Goal: Check status: Check status

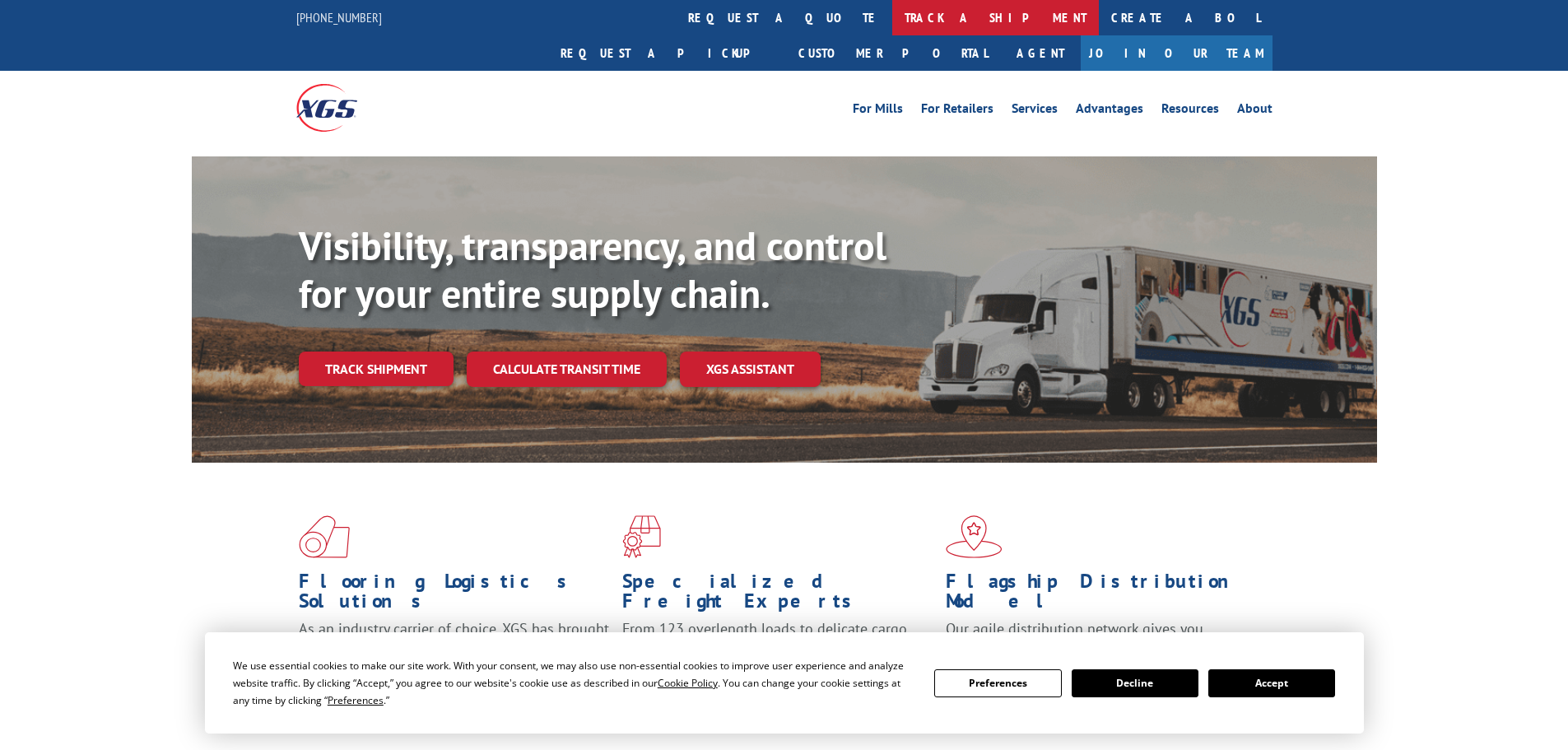
click at [892, 16] on link "track a shipment" at bounding box center [995, 18] width 207 height 35
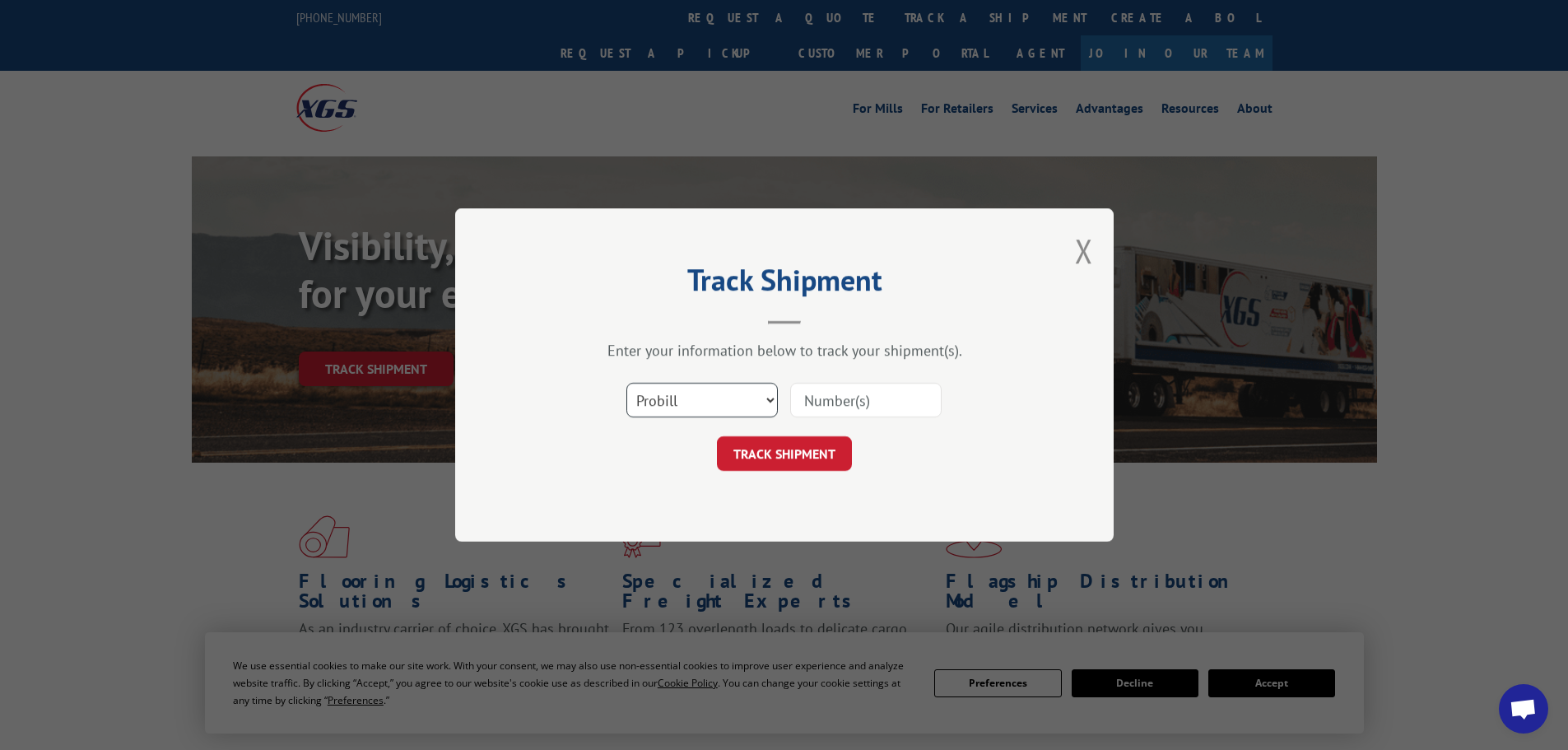
click at [700, 399] on select "Select category... Probill BOL PO" at bounding box center [702, 399] width 151 height 34
select select "bol"
click at [626, 382] on select "Select category... Probill BOL PO" at bounding box center [702, 399] width 151 height 34
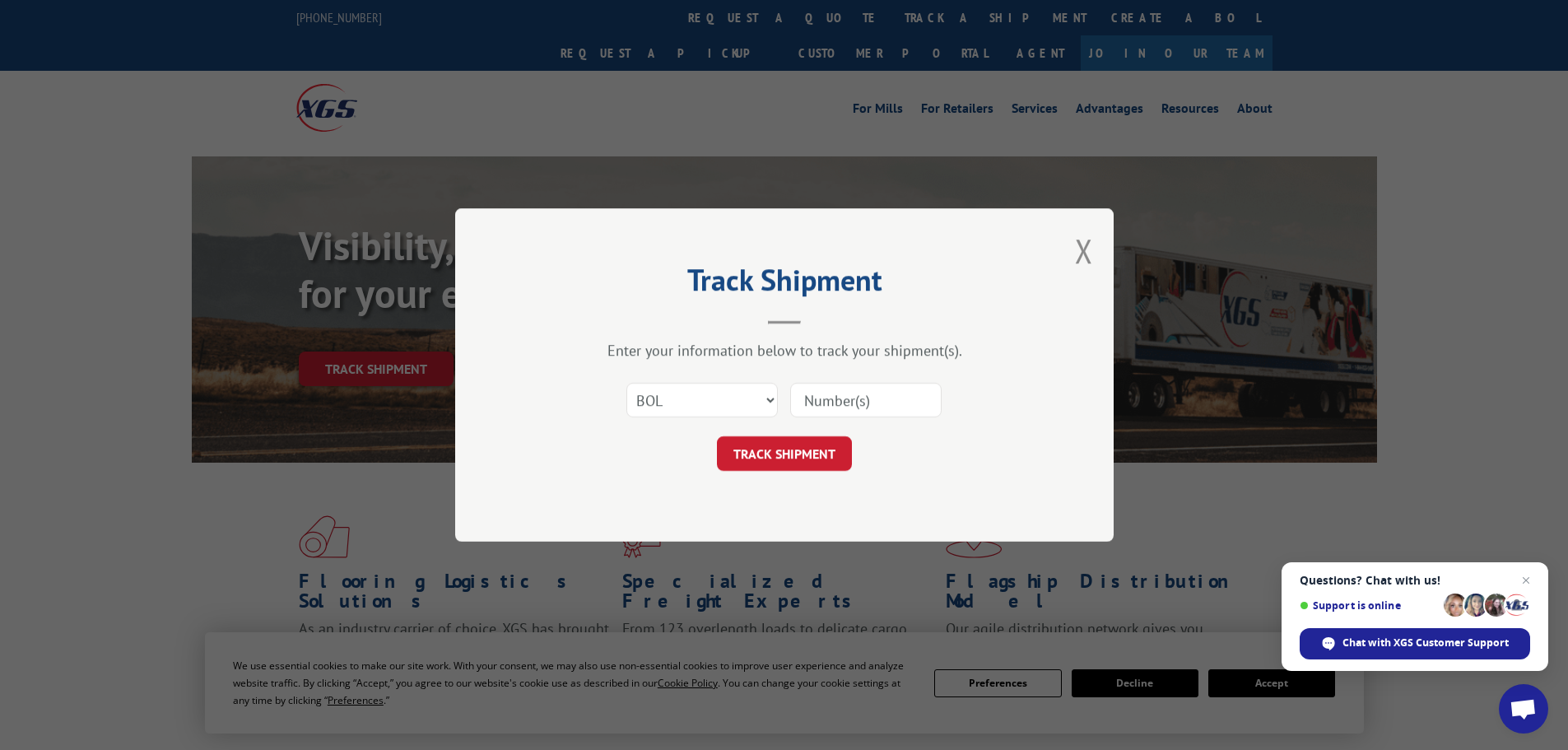
click at [810, 395] on input at bounding box center [866, 399] width 151 height 34
paste input "5193966"
type input "5193966"
click at [1527, 579] on span "Close chat" at bounding box center [1526, 581] width 20 height 20
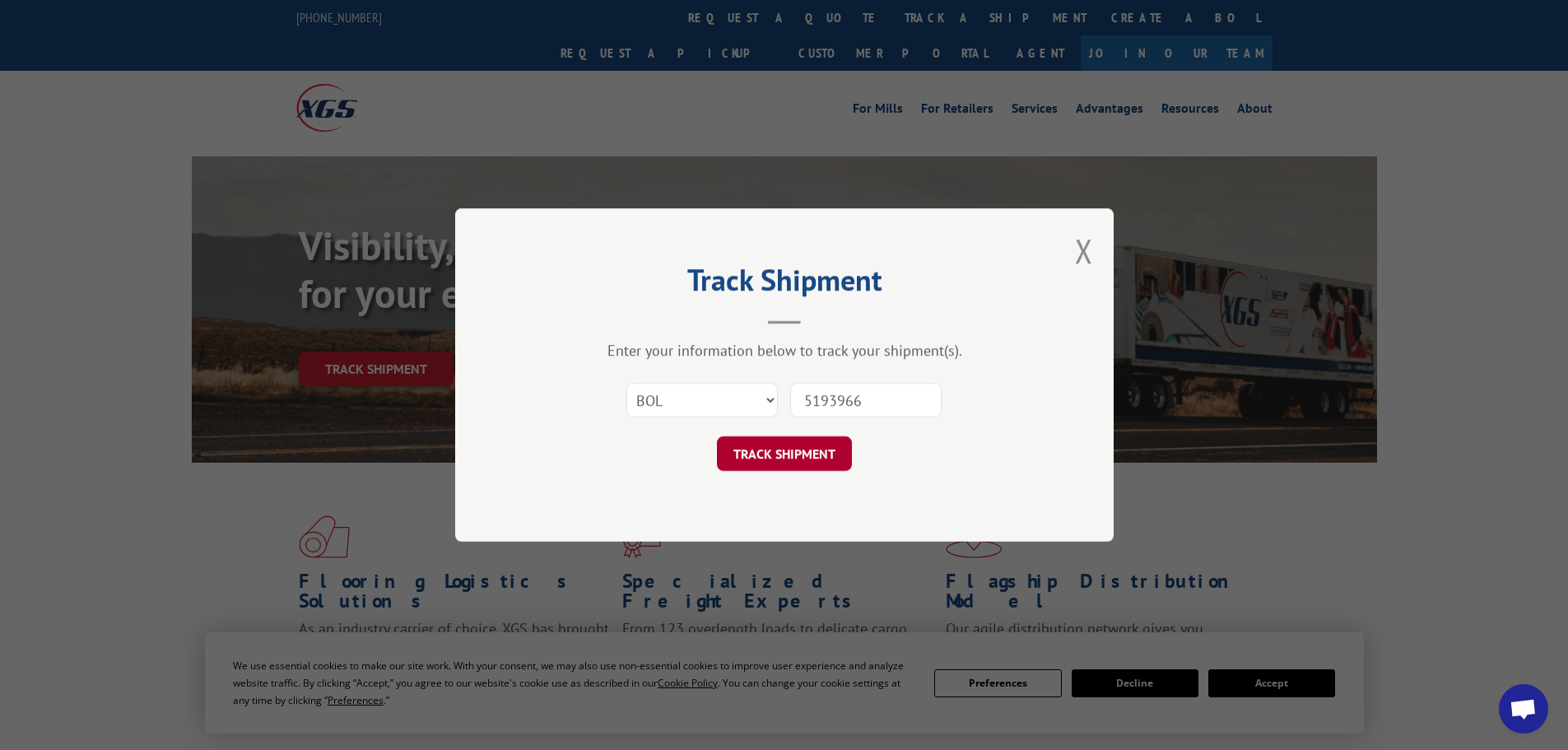
click at [792, 454] on button "TRACK SHIPMENT" at bounding box center [784, 453] width 135 height 34
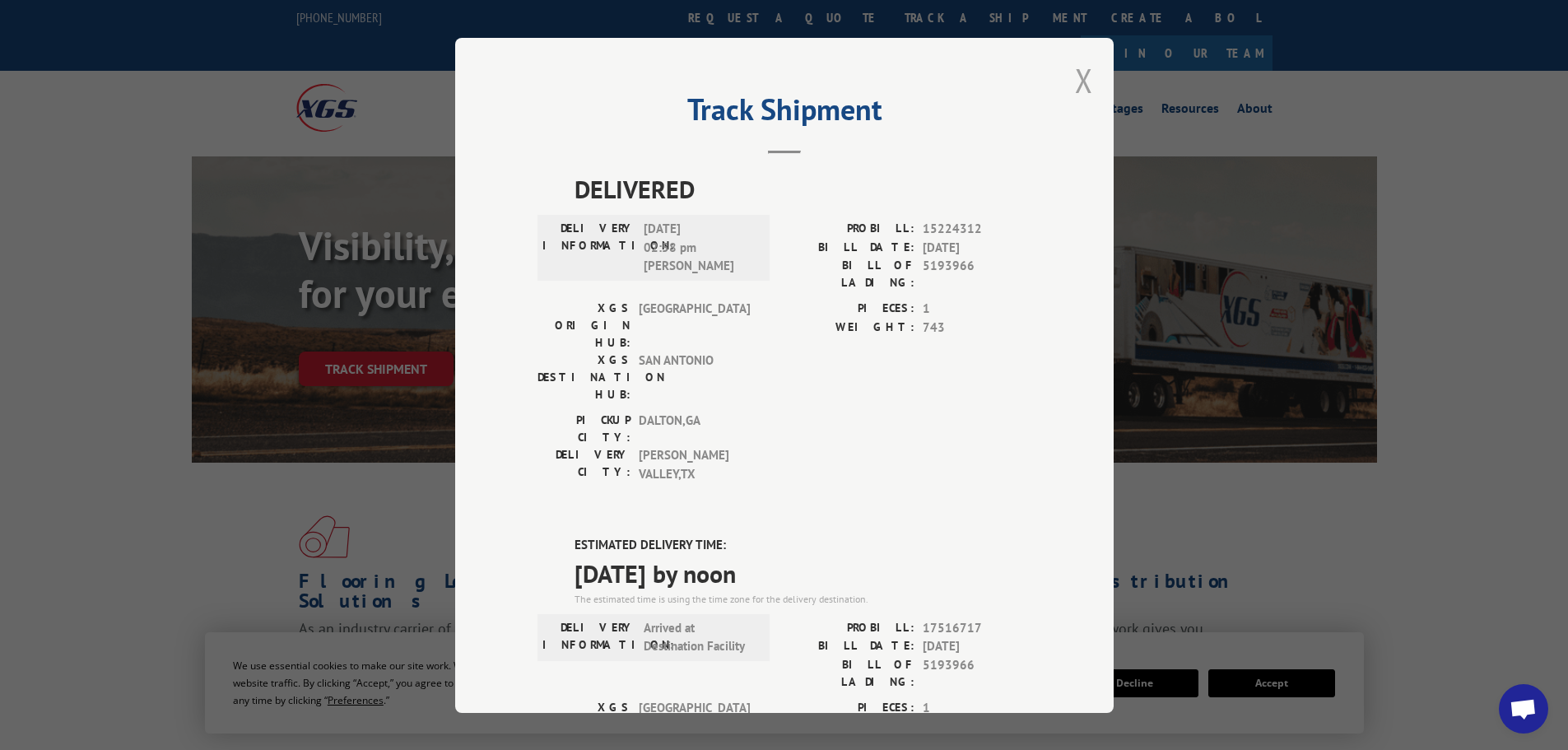
click at [1075, 79] on button "Close modal" at bounding box center [1084, 79] width 18 height 43
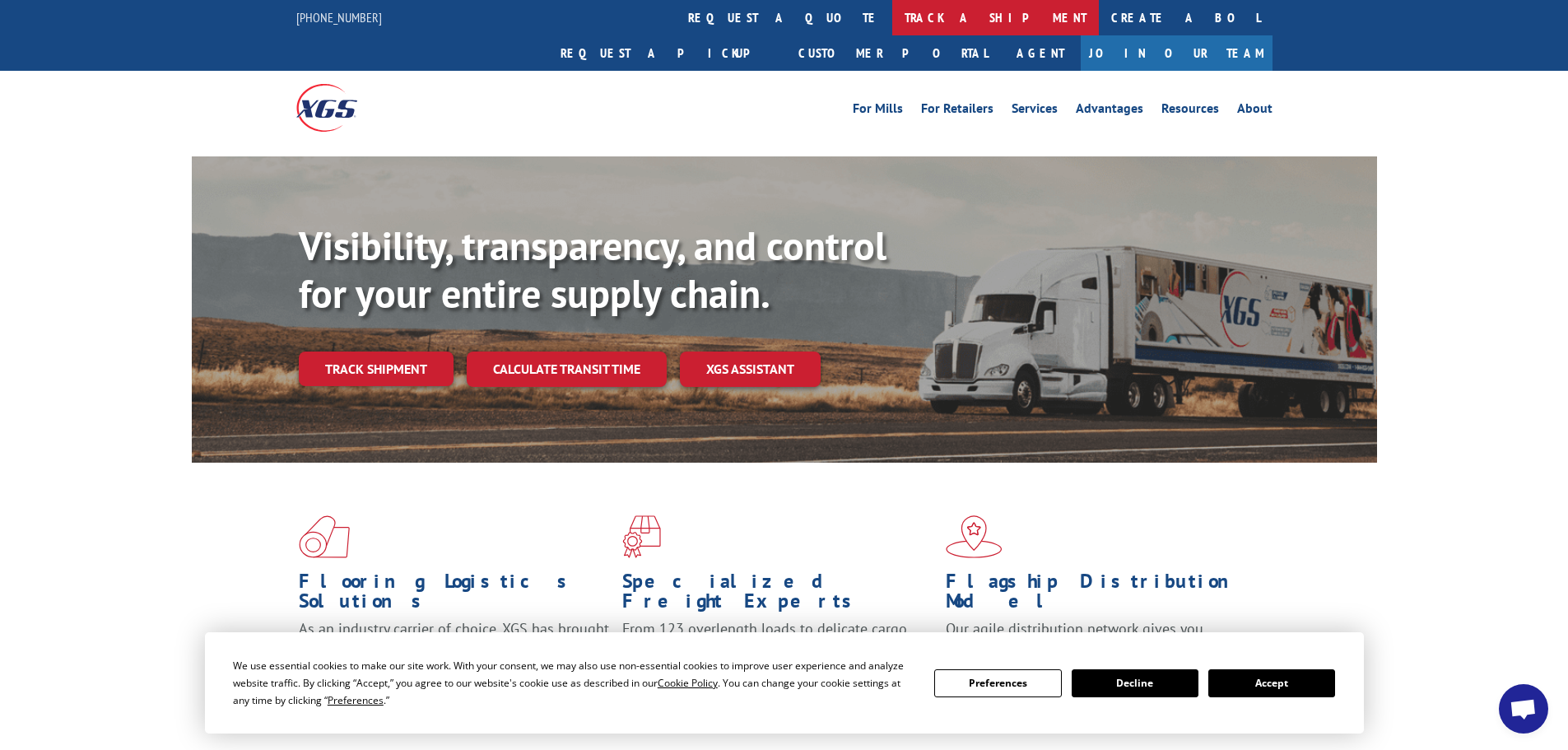
click at [892, 16] on link "track a shipment" at bounding box center [995, 18] width 207 height 35
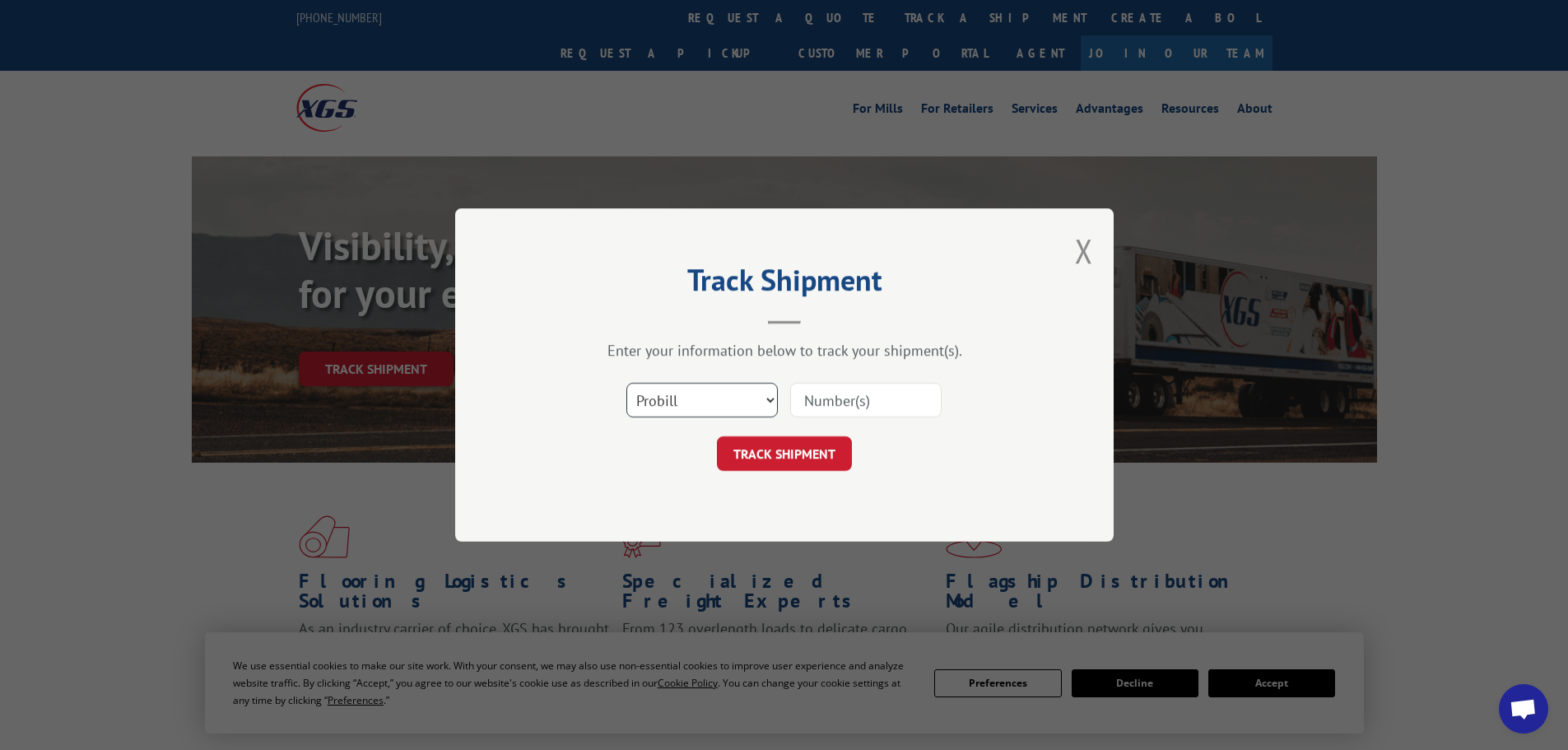
drag, startPoint x: 675, startPoint y: 405, endPoint x: 678, endPoint y: 415, distance: 10.4
click at [675, 406] on select "Select category... Probill BOL PO" at bounding box center [702, 399] width 151 height 34
select select "bol"
click at [626, 382] on select "Select category... Probill BOL PO" at bounding box center [702, 399] width 151 height 34
click at [818, 398] on input at bounding box center [866, 399] width 151 height 34
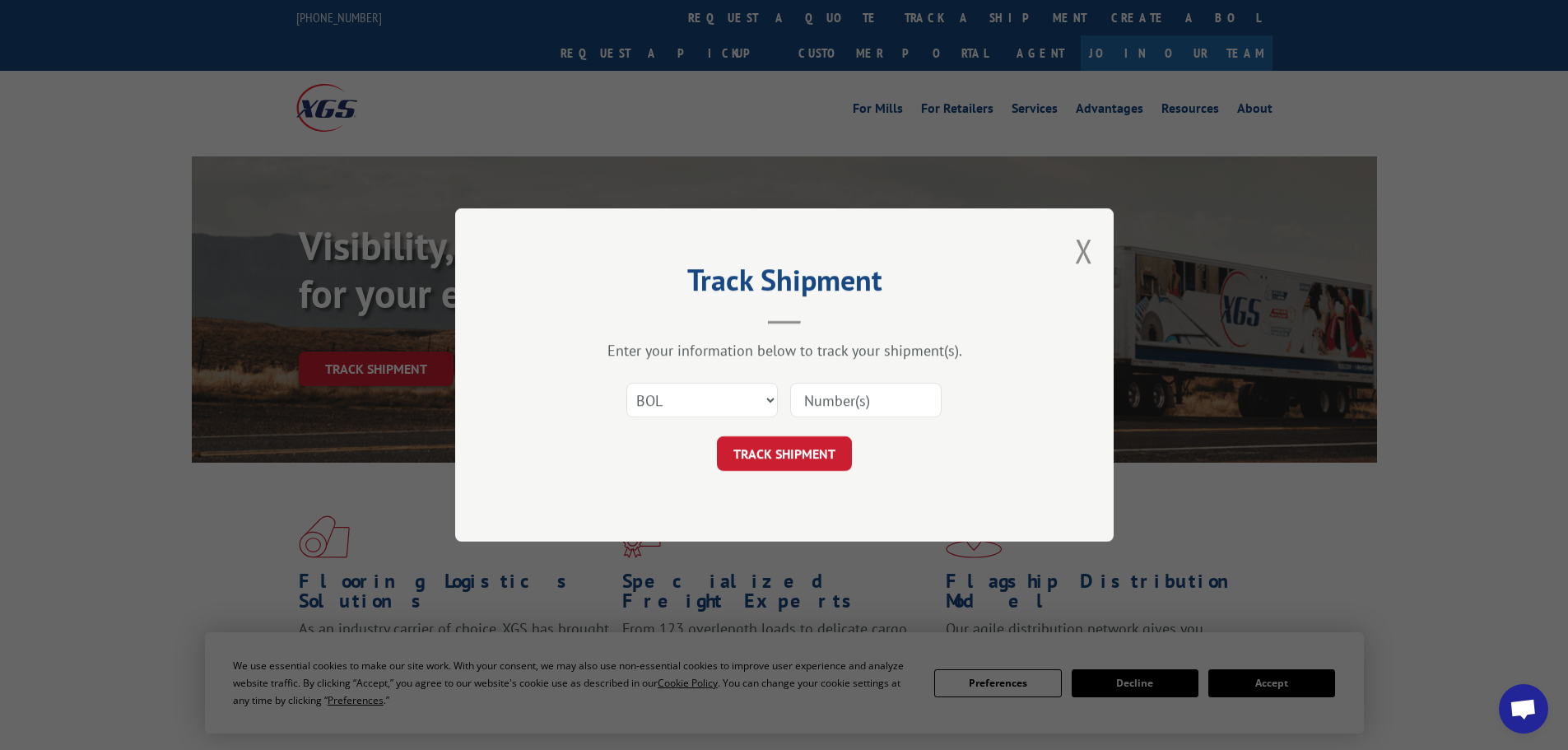
paste input "6013770"
type input "6013770"
click at [742, 458] on button "TRACK SHIPMENT" at bounding box center [784, 453] width 135 height 34
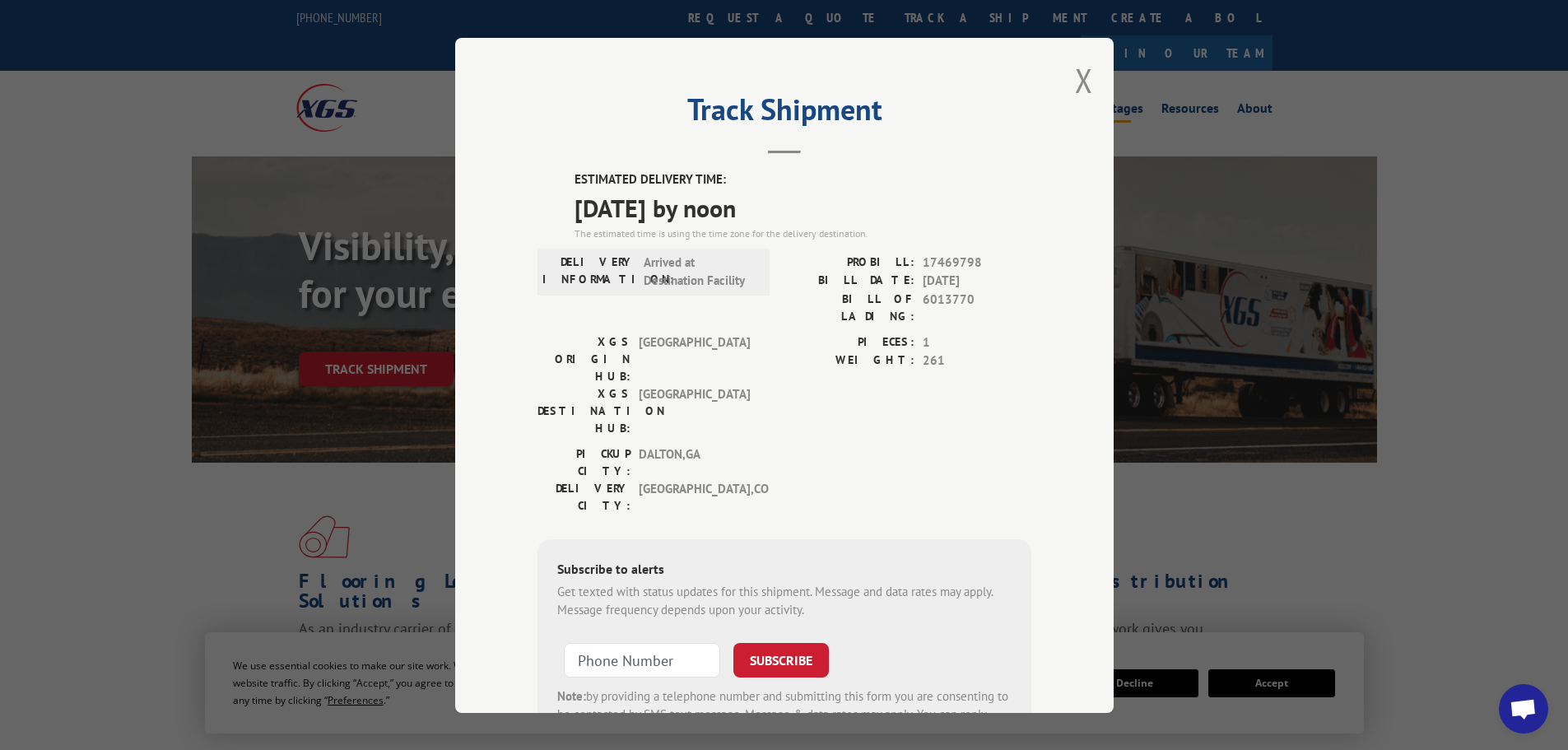
click at [1084, 79] on button "Close modal" at bounding box center [1084, 79] width 18 height 43
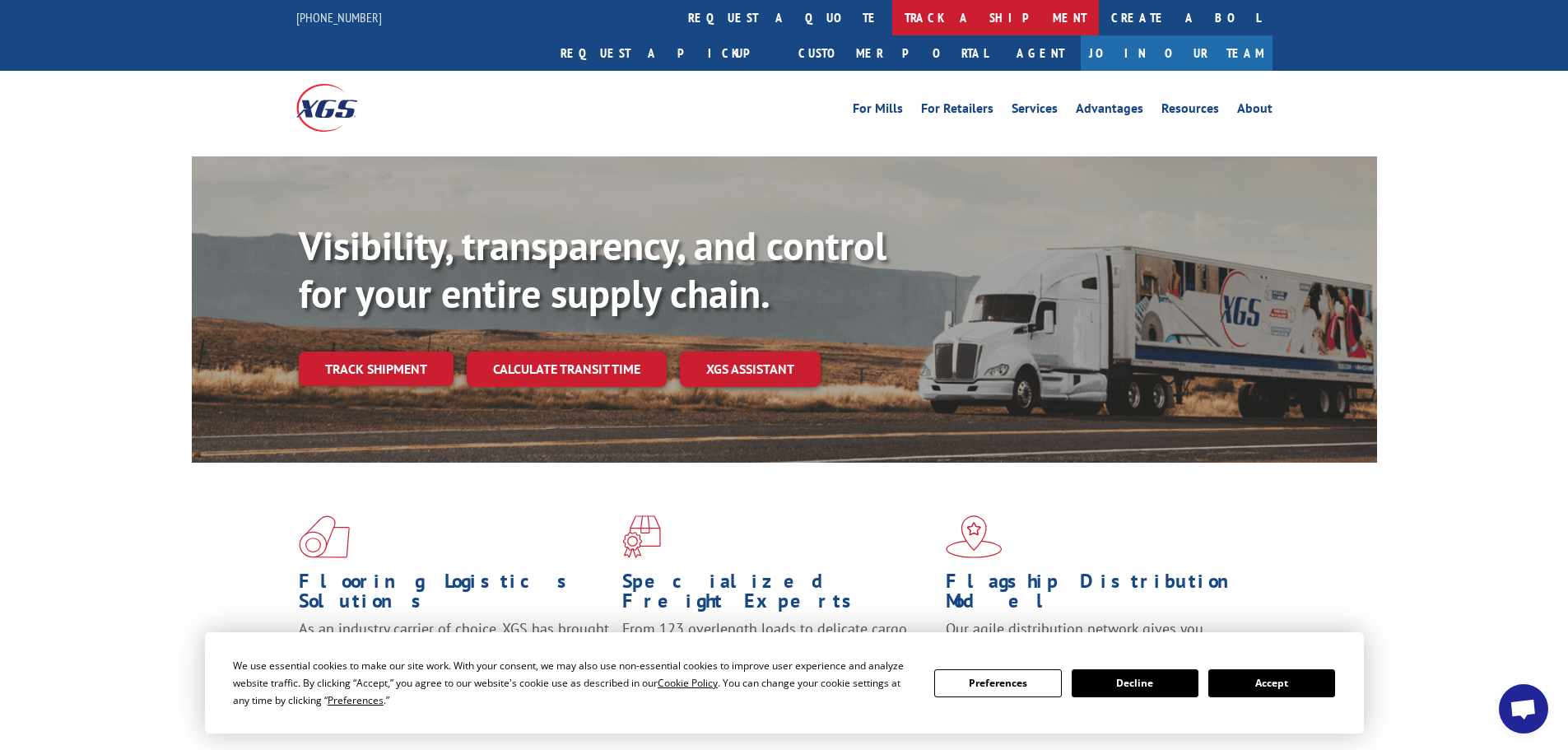
click at [892, 24] on link "track a shipment" at bounding box center [995, 18] width 207 height 35
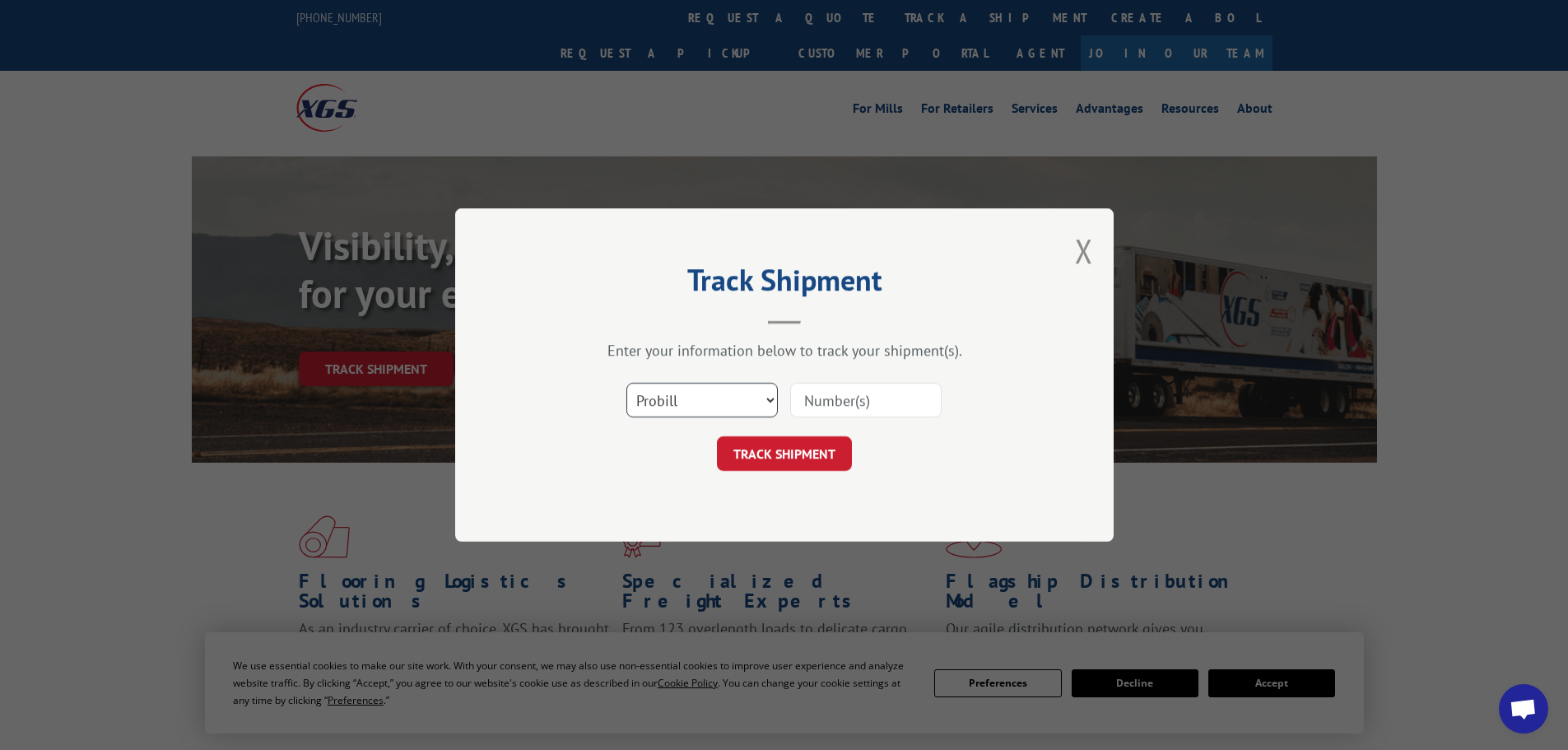
click at [676, 397] on select "Select category... Probill BOL PO" at bounding box center [702, 399] width 151 height 34
select select "bol"
click at [626, 382] on select "Select category... Probill BOL PO" at bounding box center [702, 399] width 151 height 34
click at [826, 397] on input at bounding box center [866, 399] width 151 height 34
paste input "6021188"
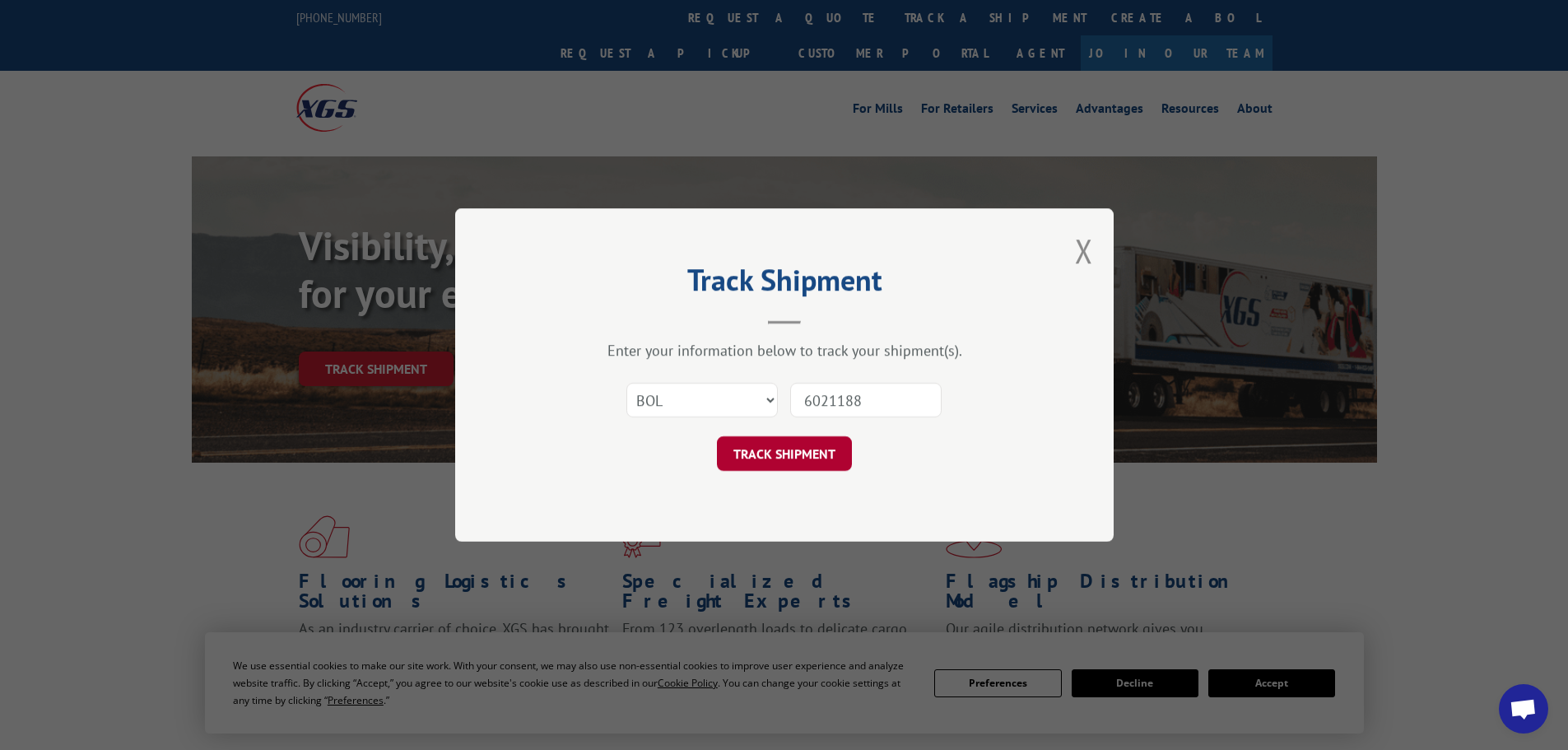
type input "6021188"
click at [785, 449] on button "TRACK SHIPMENT" at bounding box center [784, 453] width 135 height 34
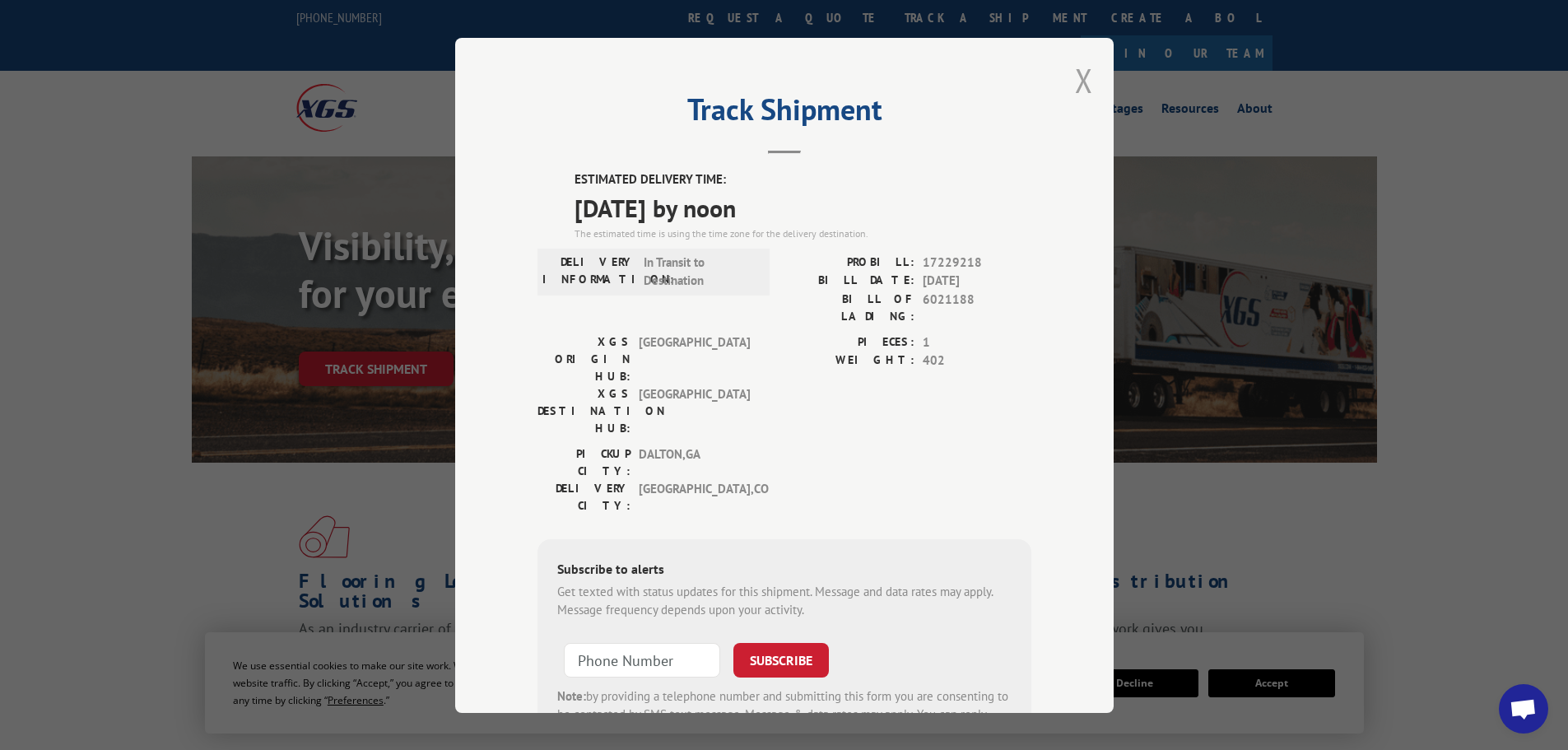
click at [1077, 72] on button "Close modal" at bounding box center [1084, 79] width 18 height 43
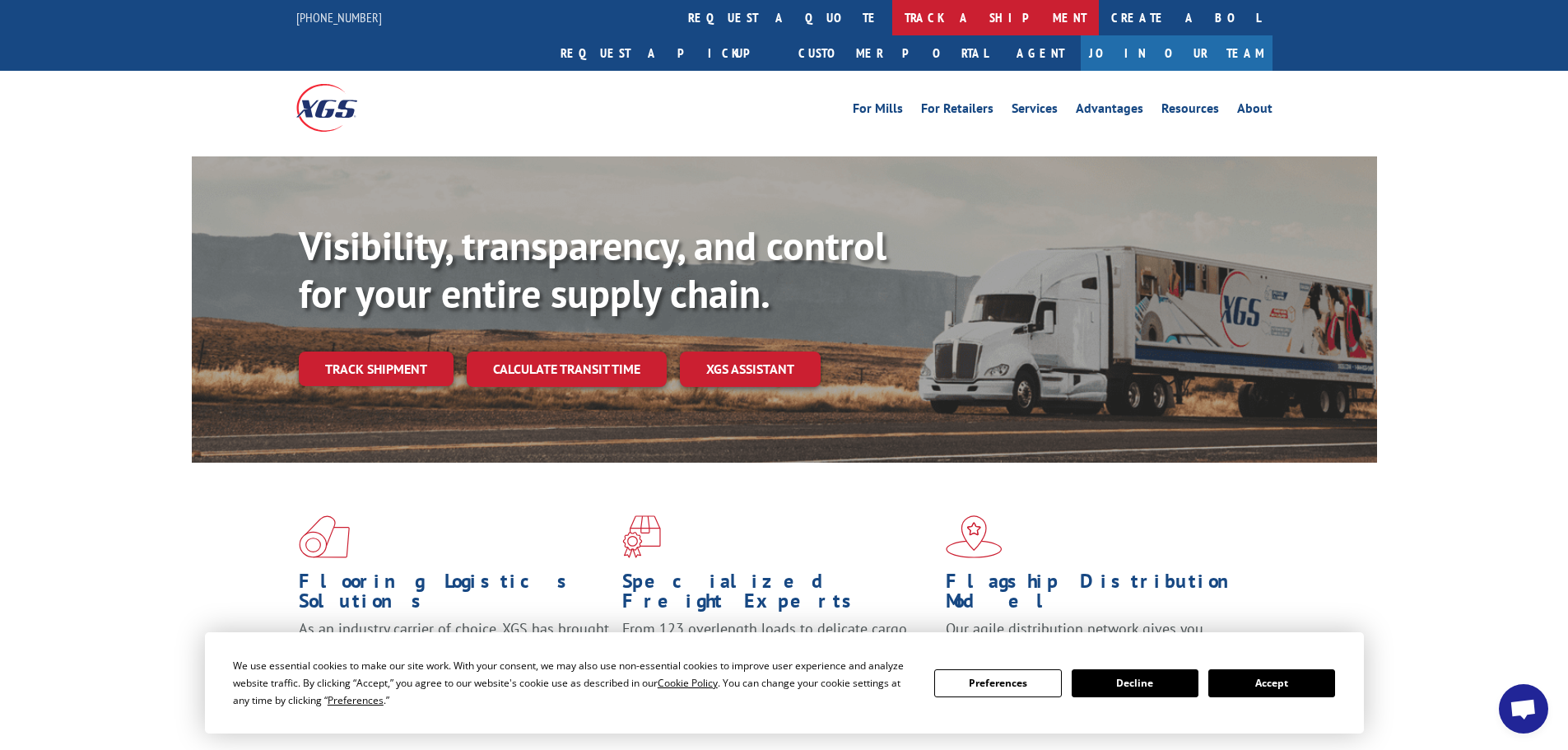
click at [892, 18] on link "track a shipment" at bounding box center [995, 18] width 207 height 35
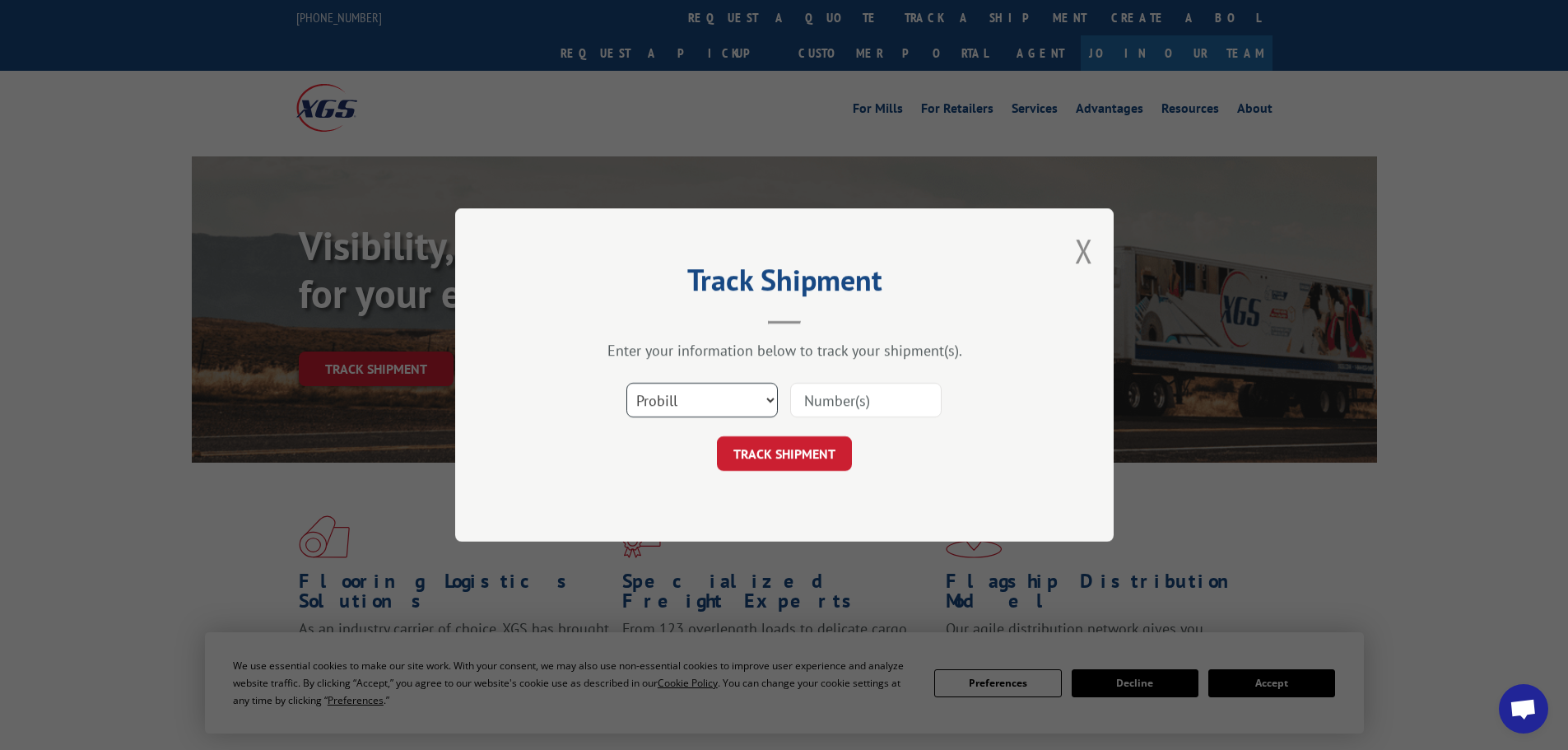
click at [655, 403] on select "Select category... Probill BOL PO" at bounding box center [702, 399] width 151 height 34
select select "bol"
click at [626, 382] on select "Select category... Probill BOL PO" at bounding box center [702, 399] width 151 height 34
click at [826, 402] on input at bounding box center [866, 399] width 151 height 34
paste input "6021188"
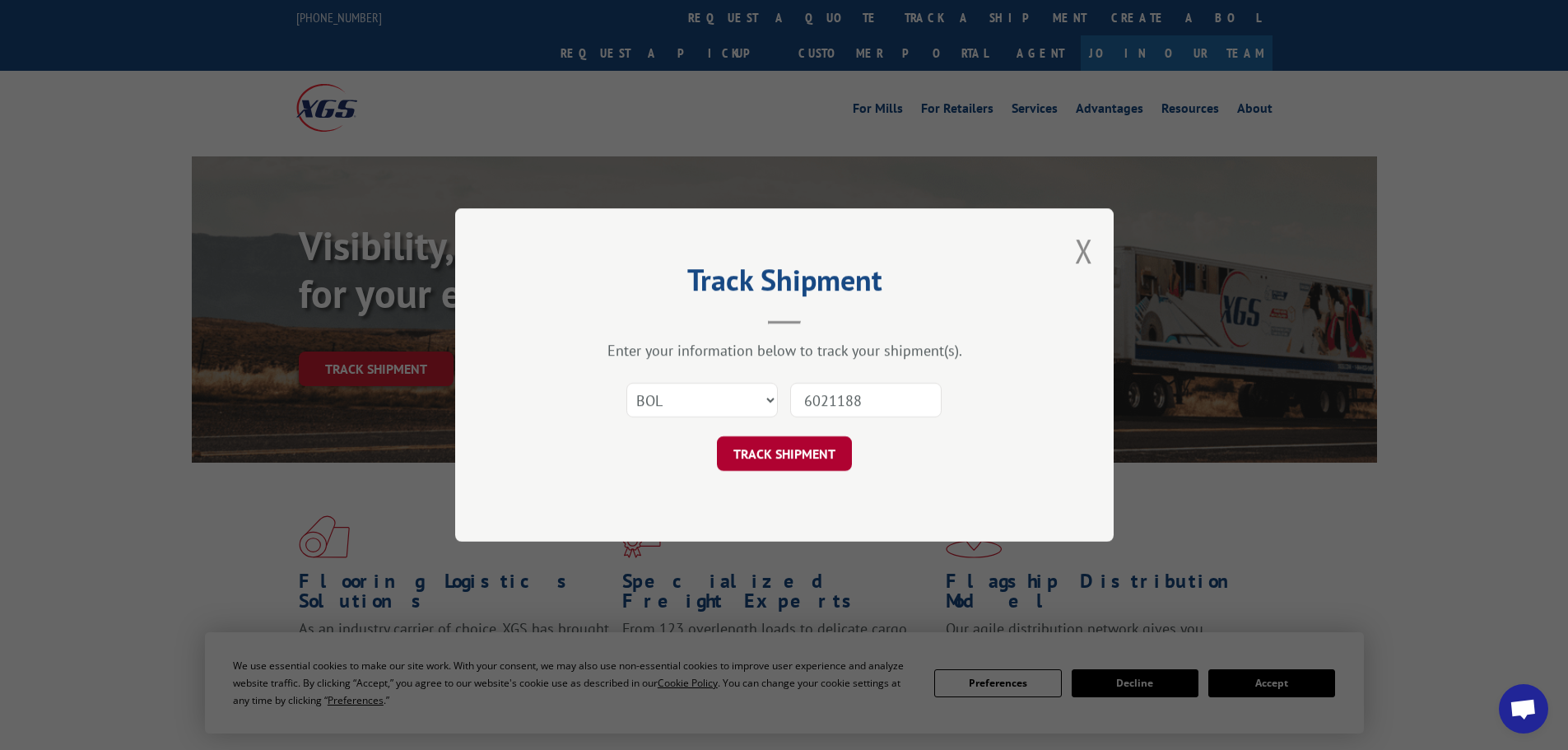
type input "6021188"
click at [795, 450] on button "TRACK SHIPMENT" at bounding box center [784, 453] width 135 height 34
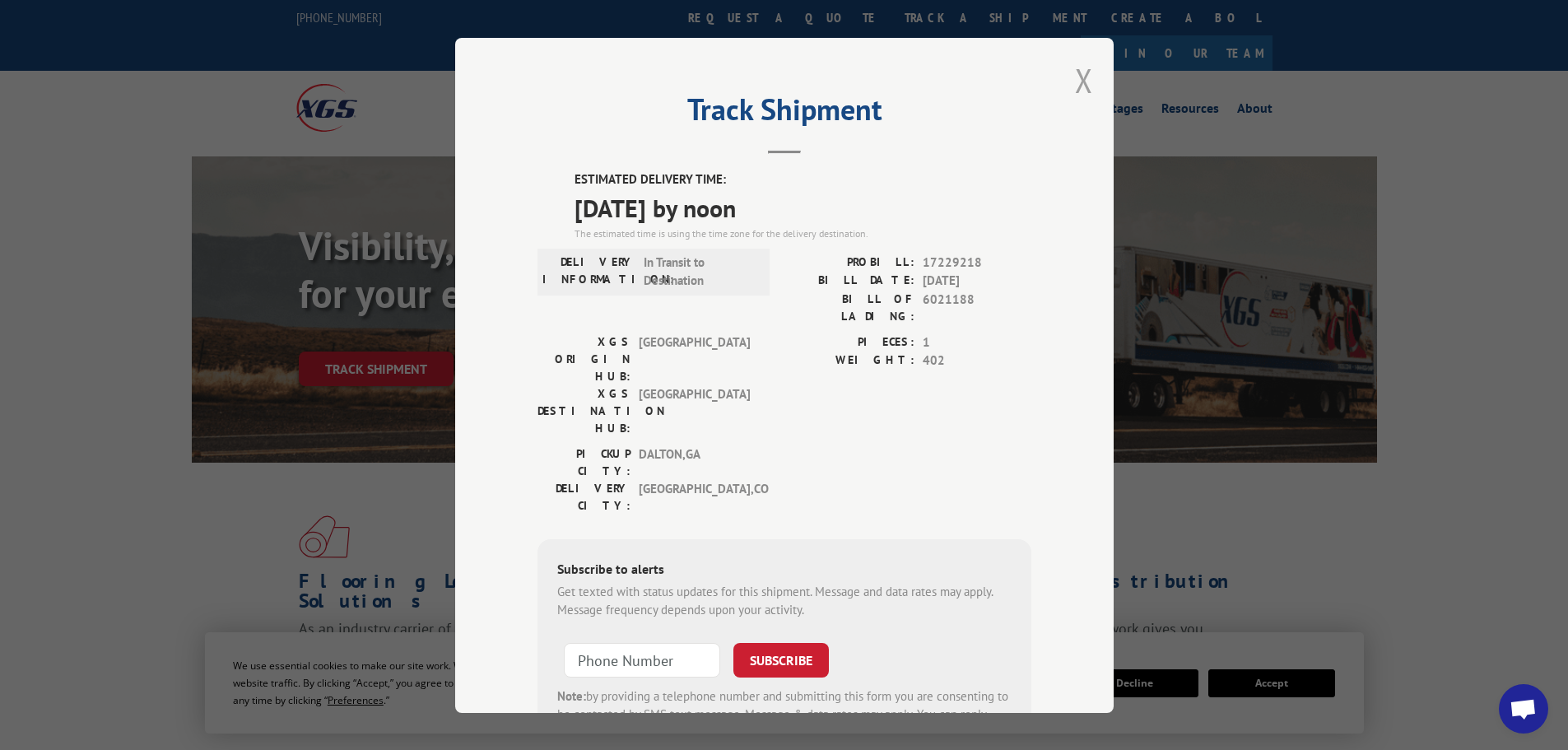
drag, startPoint x: 1084, startPoint y: 75, endPoint x: 889, endPoint y: 4, distance: 207.5
click at [1081, 75] on button "Close modal" at bounding box center [1084, 79] width 18 height 43
